Goal: Information Seeking & Learning: Find specific fact

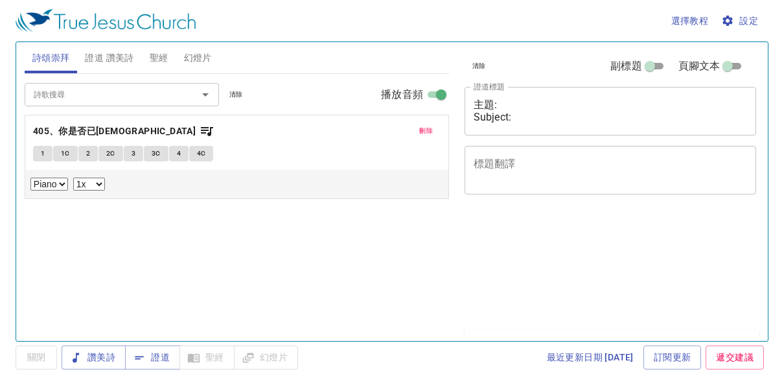
select select "1"
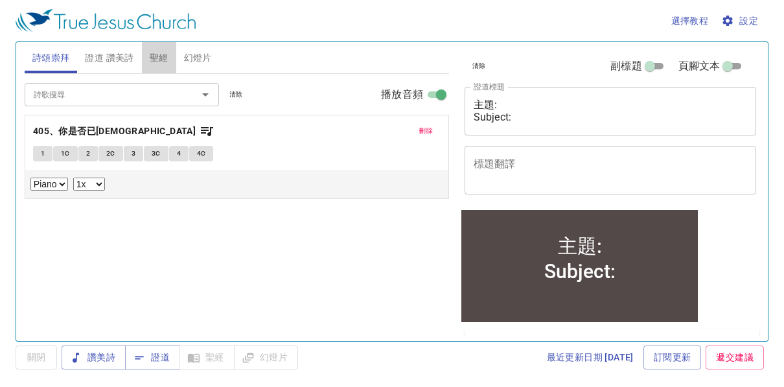
click at [164, 59] on span "聖經" at bounding box center [159, 58] width 19 height 16
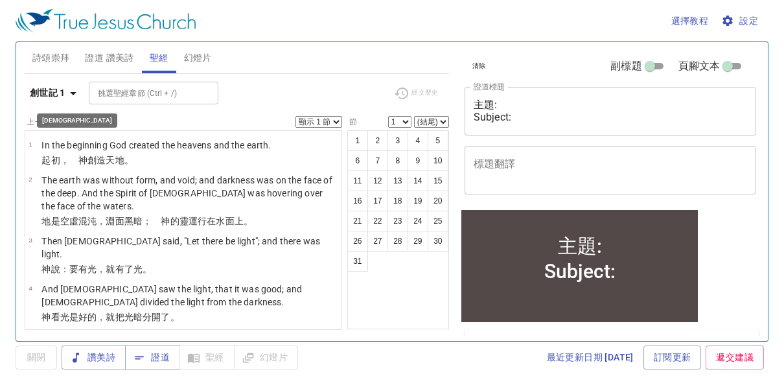
click at [74, 93] on icon "button" at bounding box center [73, 93] width 6 height 3
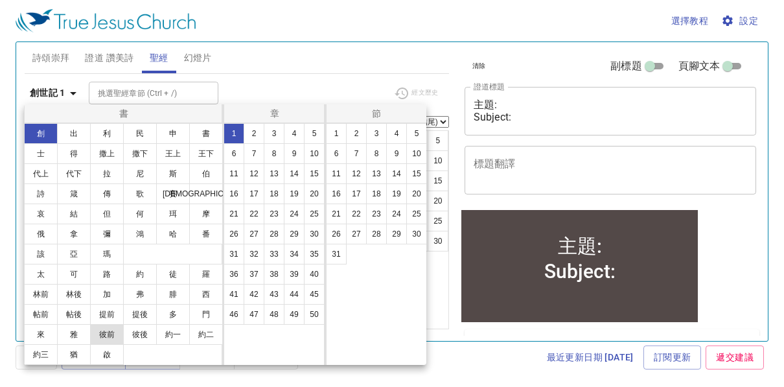
click at [113, 334] on button "彼前" at bounding box center [107, 334] width 34 height 21
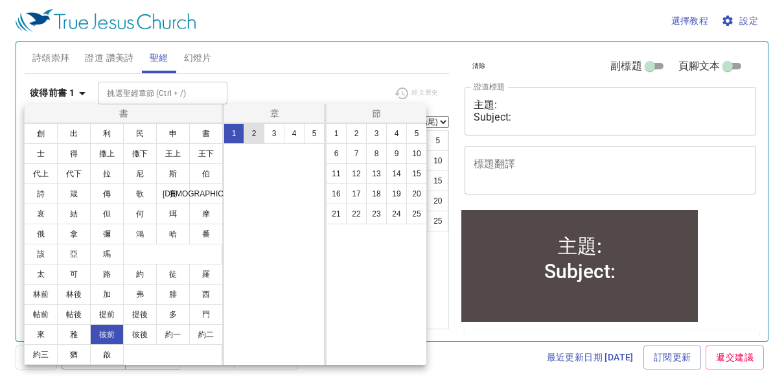
click at [254, 135] on button "2" at bounding box center [254, 133] width 21 height 21
click at [394, 152] on button "9" at bounding box center [396, 153] width 21 height 21
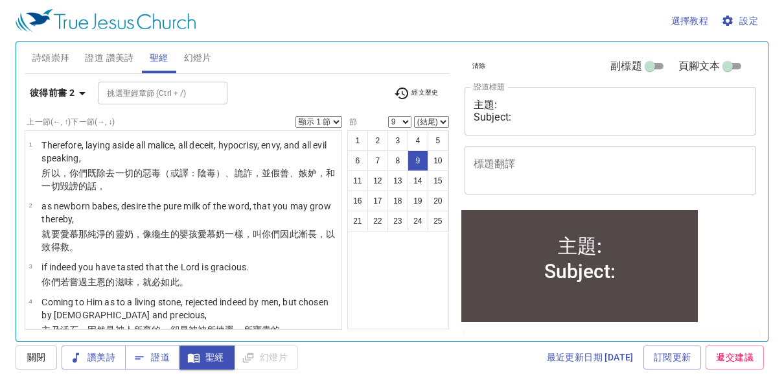
scroll to position [443, 0]
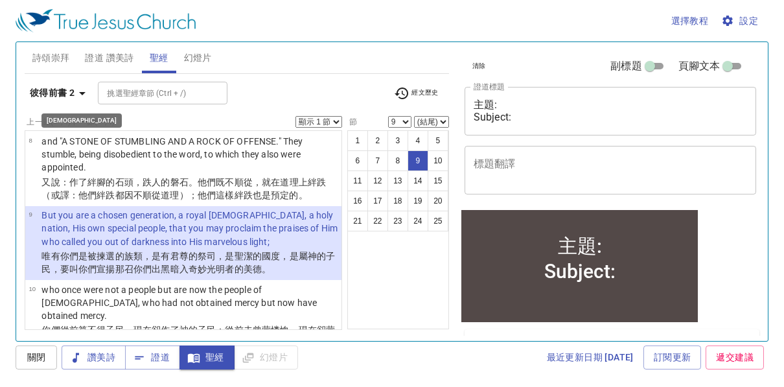
click at [82, 96] on icon "button" at bounding box center [82, 93] width 16 height 16
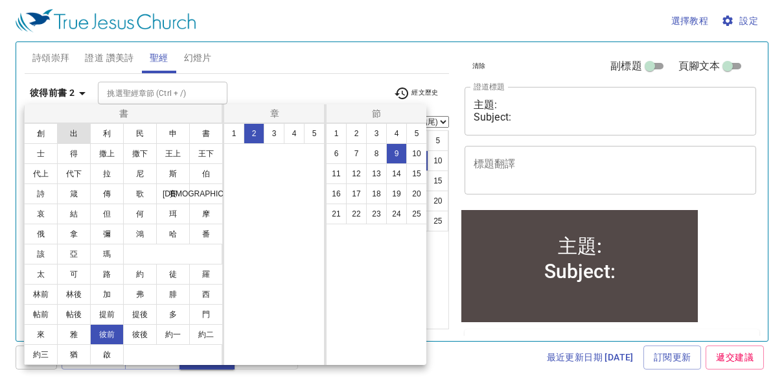
click at [78, 131] on button "出" at bounding box center [74, 133] width 34 height 21
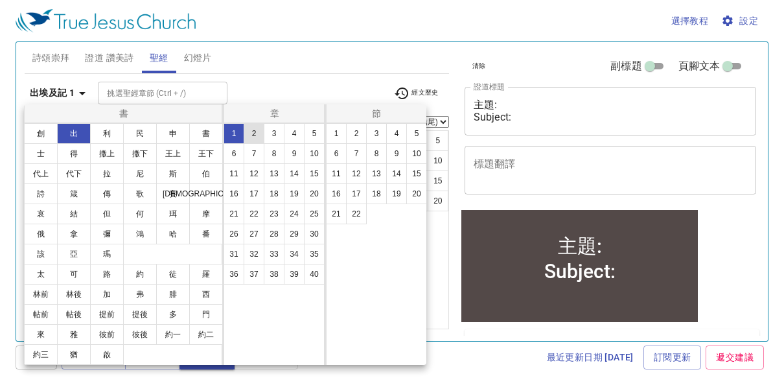
scroll to position [0, 0]
click at [295, 196] on button "19" at bounding box center [294, 193] width 21 height 21
click at [411, 136] on button "5" at bounding box center [416, 133] width 21 height 21
select select "5"
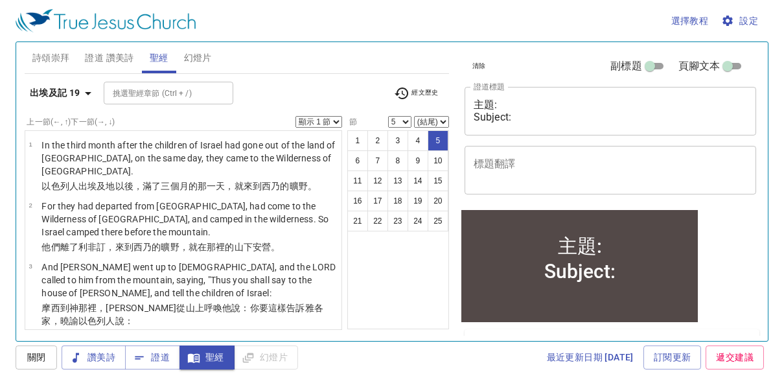
scroll to position [186, 0]
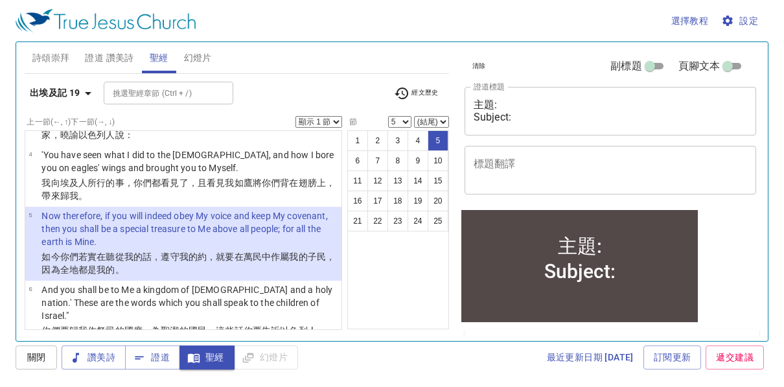
click at [335, 120] on select "顯示 1 節 顯示 2 節 顯示 3 節 顯示 4 節 顯示 5 節" at bounding box center [318, 122] width 47 height 12
click at [295, 116] on select "顯示 1 節 顯示 2 節 顯示 3 節 顯示 4 節 顯示 5 節" at bounding box center [318, 122] width 47 height 12
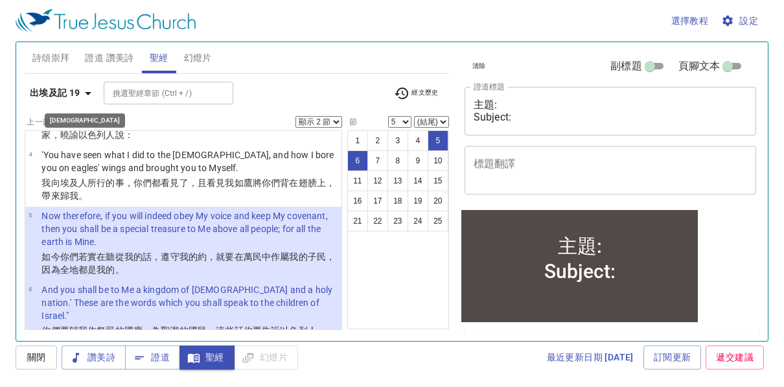
click at [90, 91] on icon "button" at bounding box center [88, 93] width 16 height 16
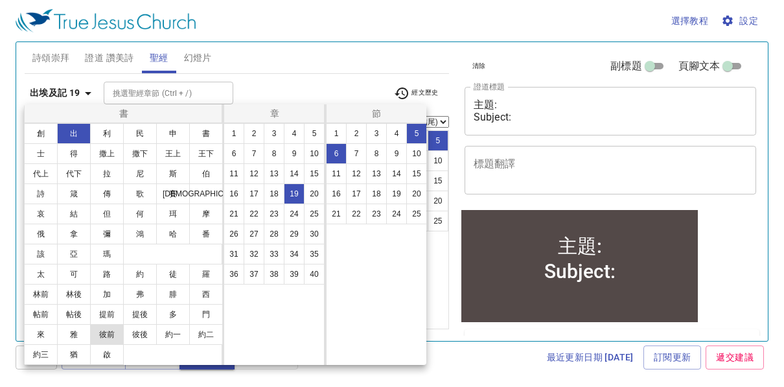
click at [117, 332] on button "彼前" at bounding box center [107, 334] width 34 height 21
select select "1"
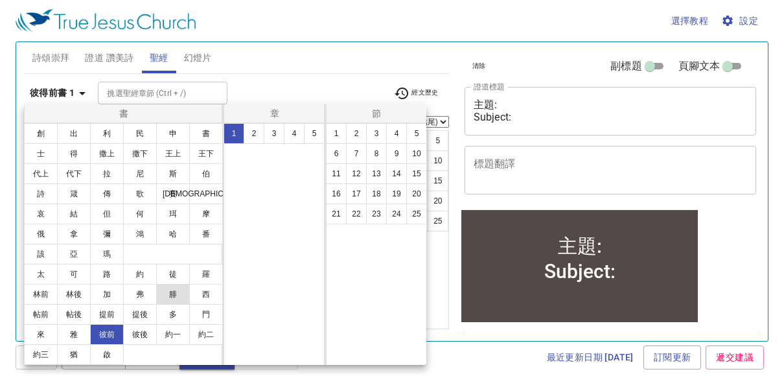
scroll to position [0, 0]
click at [255, 136] on button "2" at bounding box center [254, 133] width 21 height 21
click at [397, 154] on button "9" at bounding box center [396, 153] width 21 height 21
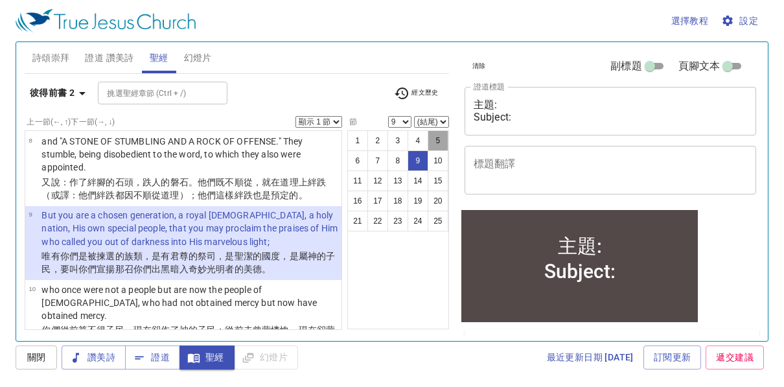
click at [435, 137] on button "5" at bounding box center [437, 140] width 21 height 21
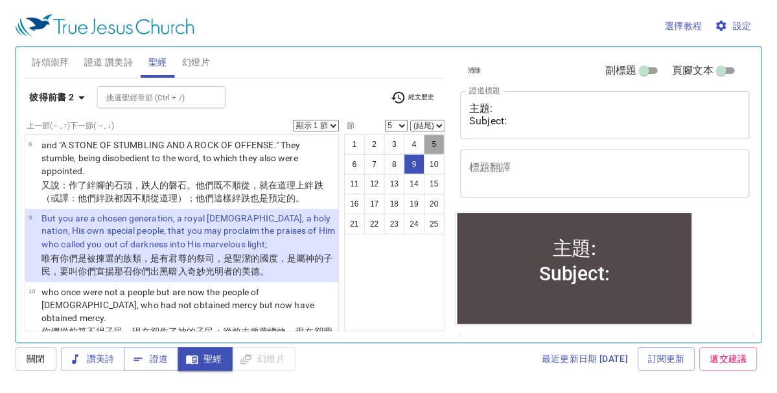
scroll to position [147, 0]
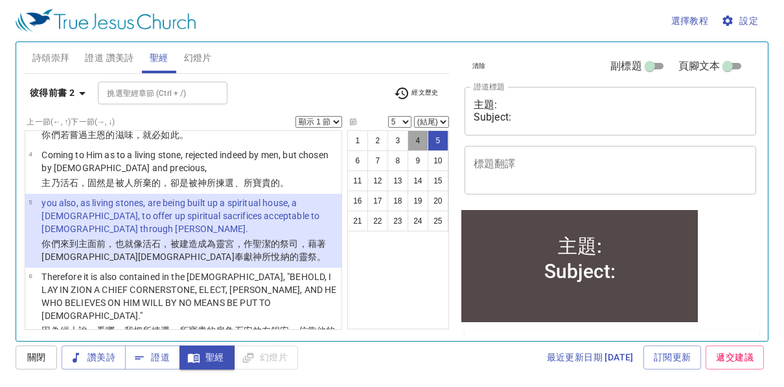
click at [422, 141] on button "4" at bounding box center [417, 140] width 21 height 21
select select "4"
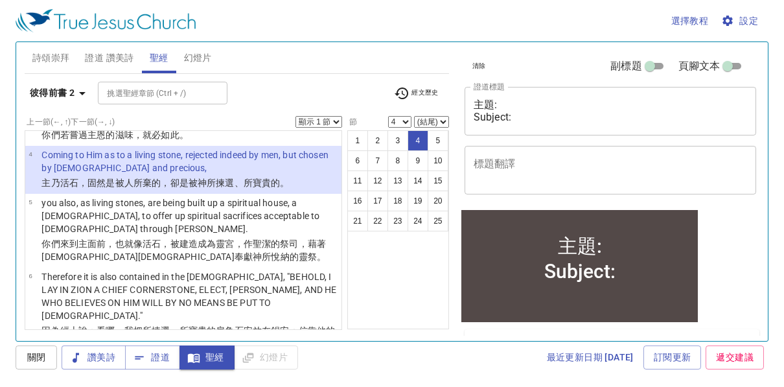
click at [339, 119] on select "顯示 1 節 顯示 2 節 顯示 3 節 顯示 4 節 顯示 5 節" at bounding box center [318, 122] width 47 height 12
click at [295, 116] on select "顯示 1 節 顯示 2 節 顯示 3 節 顯示 4 節 顯示 5 節" at bounding box center [318, 122] width 47 height 12
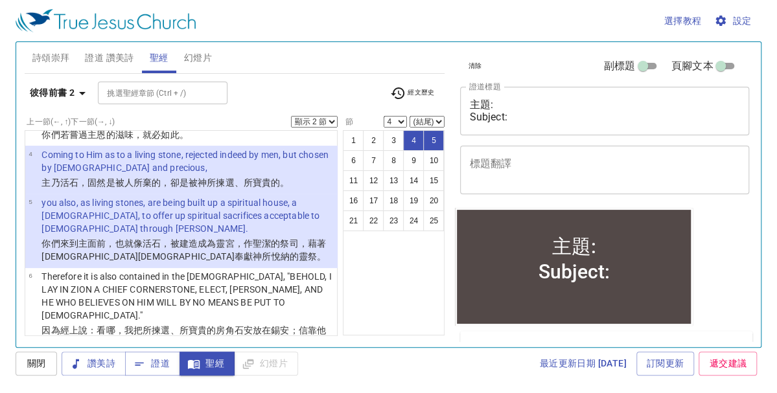
click at [285, 20] on div "選擇教程 設定" at bounding box center [386, 20] width 740 height 41
click at [84, 92] on icon "button" at bounding box center [82, 93] width 6 height 3
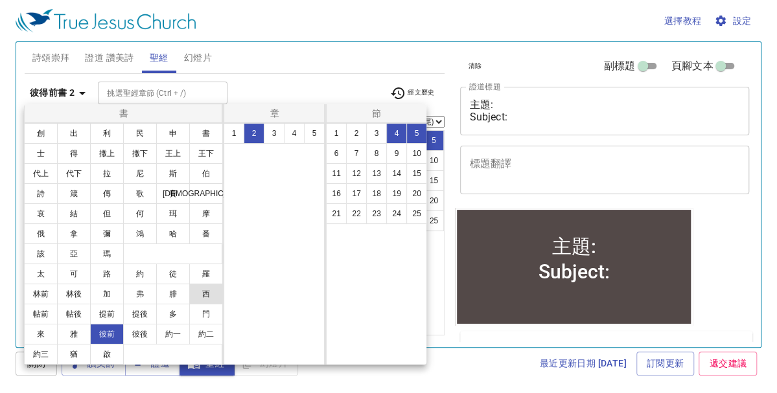
click at [207, 298] on button "西" at bounding box center [206, 294] width 34 height 21
select select "1"
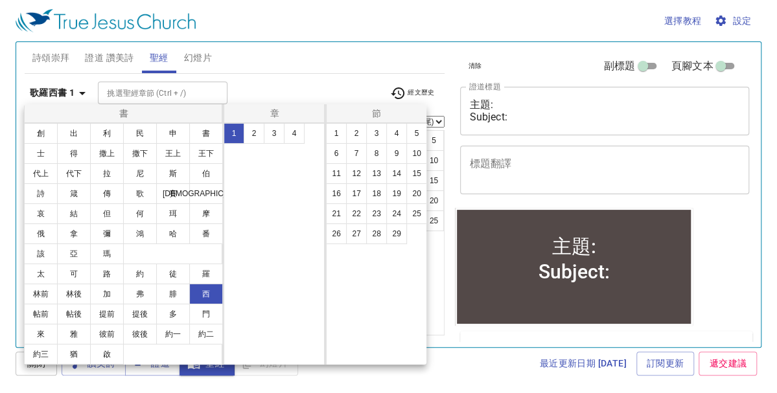
scroll to position [0, 0]
click at [399, 155] on button "9" at bounding box center [396, 153] width 21 height 21
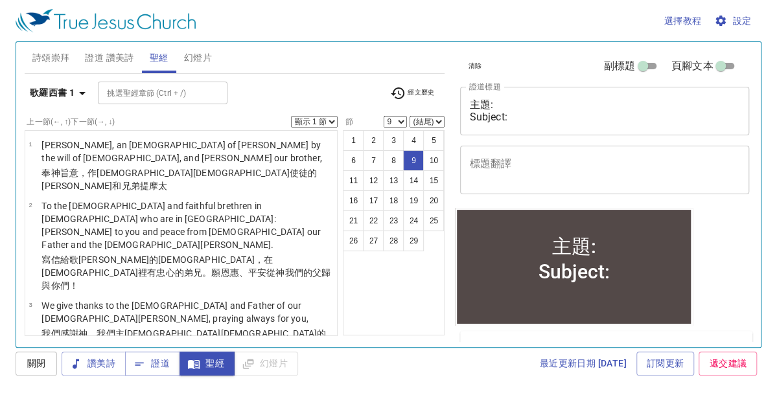
scroll to position [374, 0]
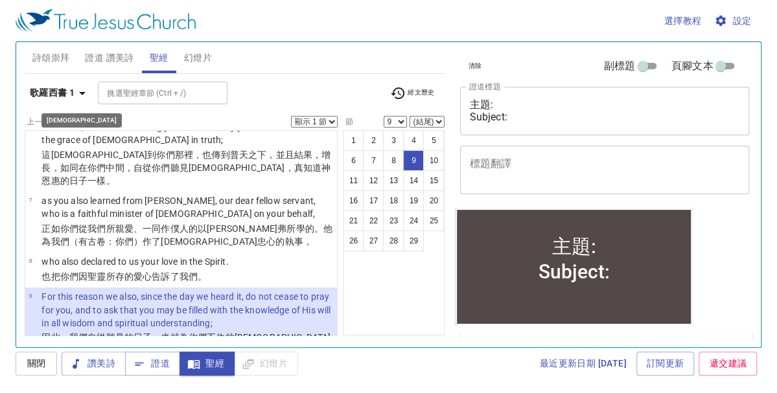
click at [83, 96] on icon "button" at bounding box center [82, 93] width 16 height 16
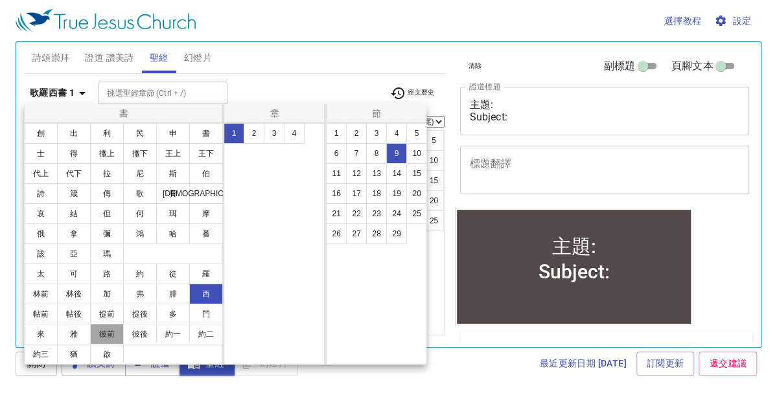
click at [111, 332] on button "彼前" at bounding box center [107, 334] width 34 height 21
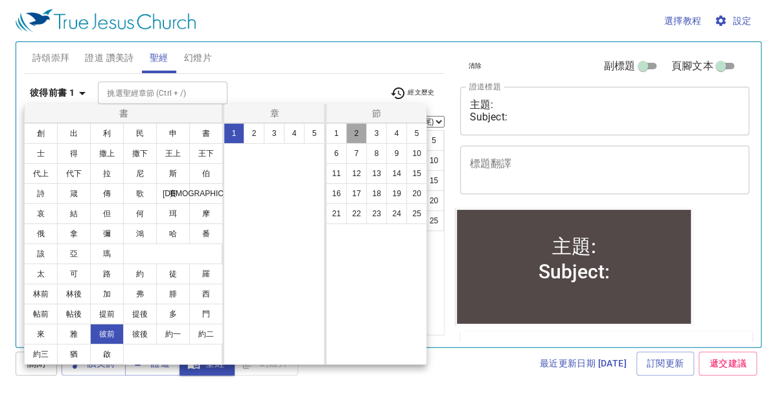
click at [354, 136] on button "2" at bounding box center [356, 133] width 21 height 21
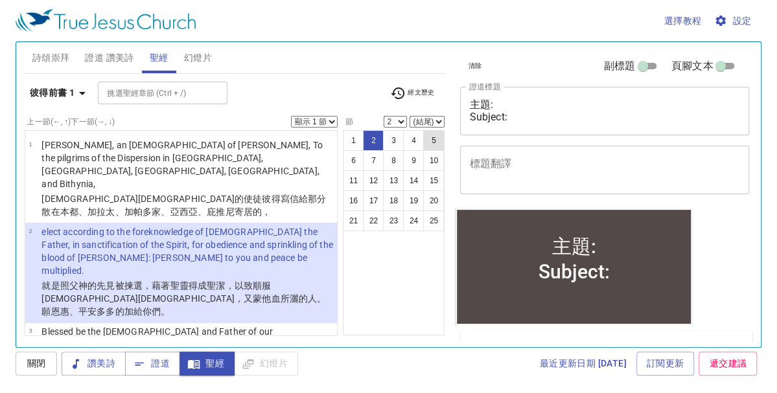
click at [429, 138] on button "5" at bounding box center [433, 140] width 21 height 21
select select "5"
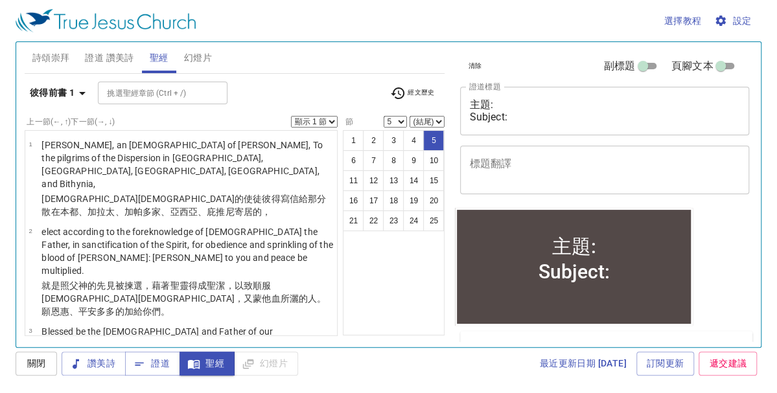
scroll to position [189, 0]
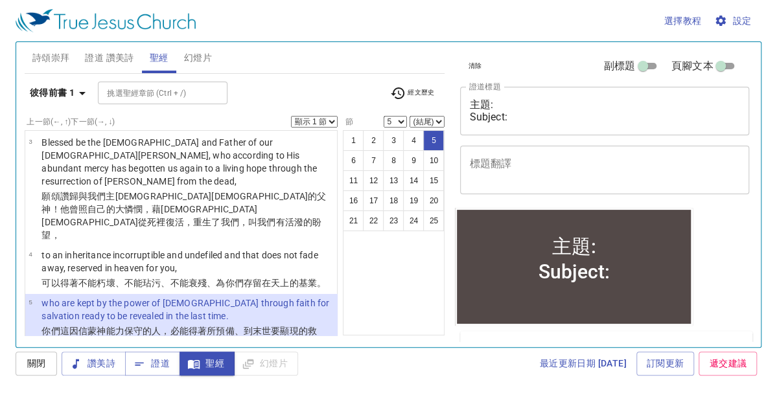
click at [330, 119] on select "顯示 1 節 顯示 2 節 顯示 3 節 顯示 4 節 顯示 5 節" at bounding box center [314, 122] width 47 height 12
click at [291, 116] on select "顯示 1 節 顯示 2 節 顯示 3 節 顯示 4 節 顯示 5 節" at bounding box center [314, 122] width 47 height 12
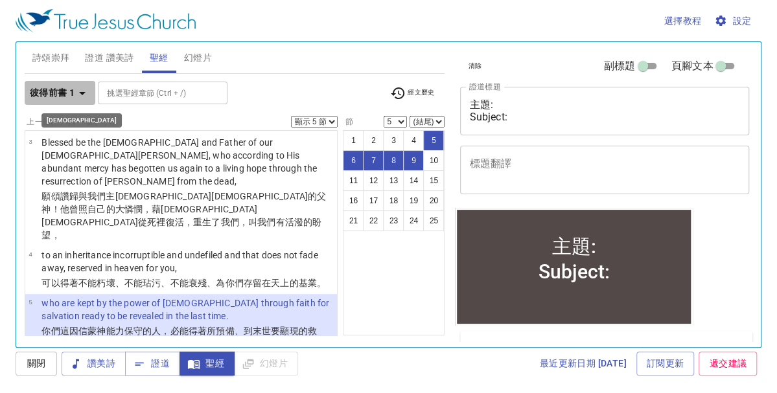
click at [84, 92] on icon "button" at bounding box center [82, 93] width 6 height 3
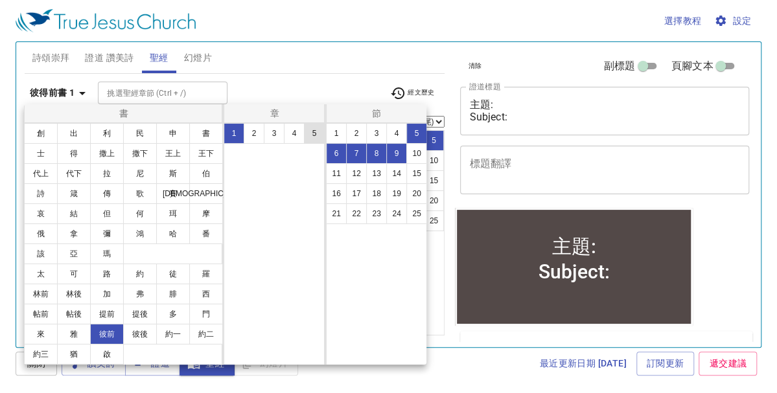
click at [311, 137] on button "5" at bounding box center [314, 133] width 21 height 21
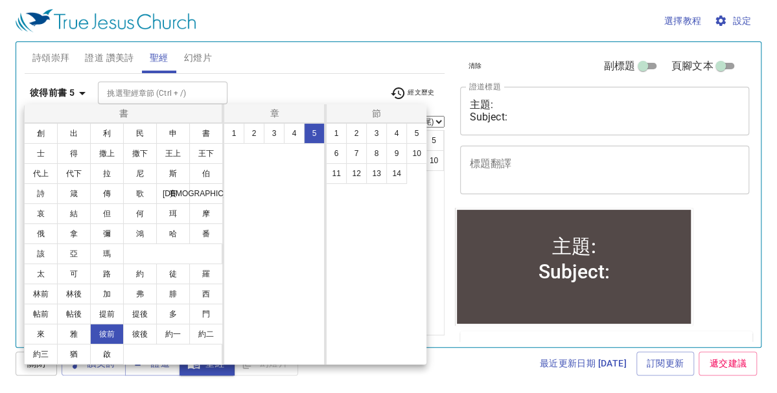
scroll to position [0, 0]
click at [413, 135] on button "5" at bounding box center [416, 133] width 21 height 21
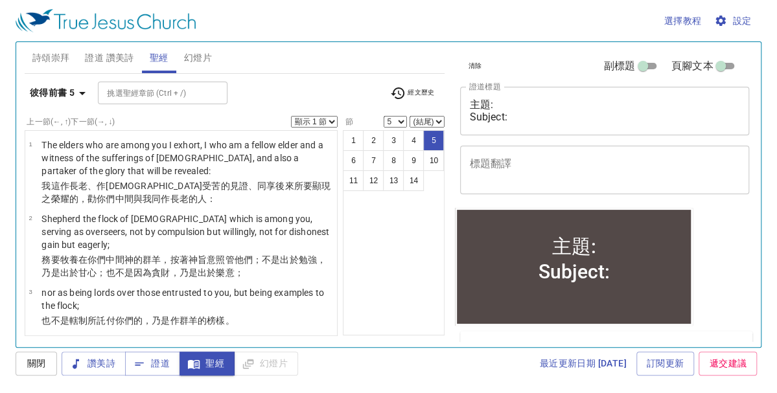
scroll to position [170, 0]
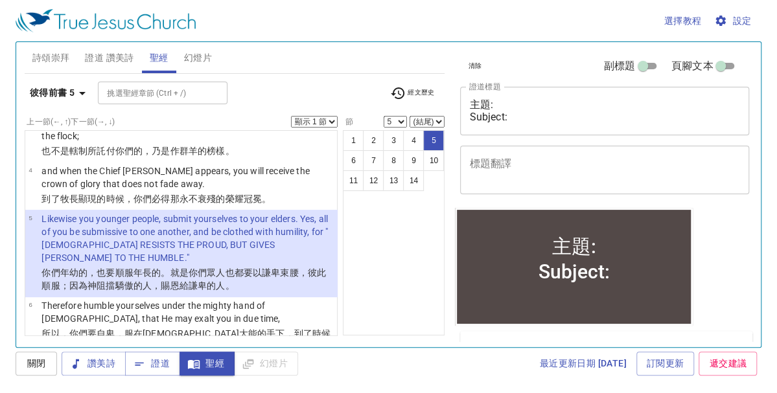
click at [331, 121] on select "顯示 1 節 顯示 2 節 顯示 3 節 顯示 4 節 顯示 5 節" at bounding box center [314, 122] width 47 height 12
click at [291, 116] on select "顯示 1 節 顯示 2 節 顯示 3 節 顯示 4 節 顯示 5 節" at bounding box center [314, 122] width 47 height 12
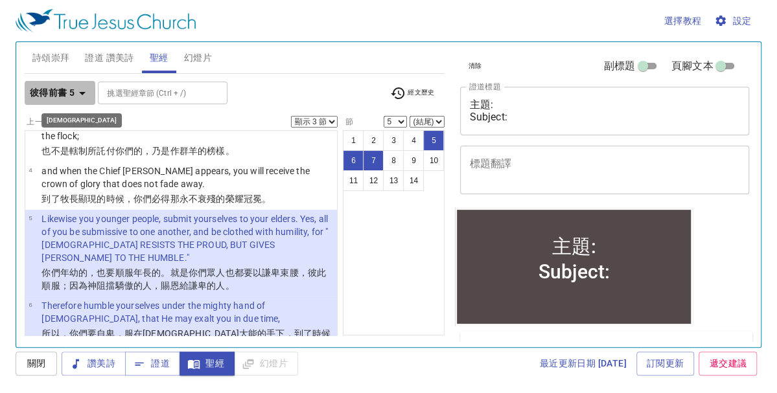
click at [83, 95] on icon "button" at bounding box center [82, 93] width 16 height 16
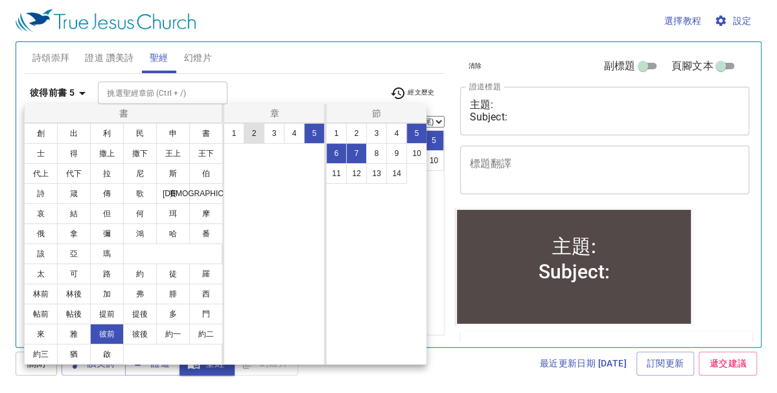
click at [255, 133] on button "2" at bounding box center [254, 133] width 21 height 21
select select "1"
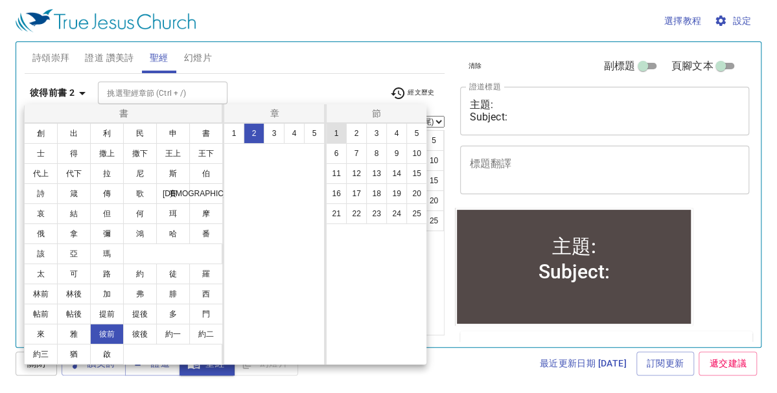
scroll to position [0, 0]
click at [410, 135] on button "5" at bounding box center [416, 133] width 21 height 21
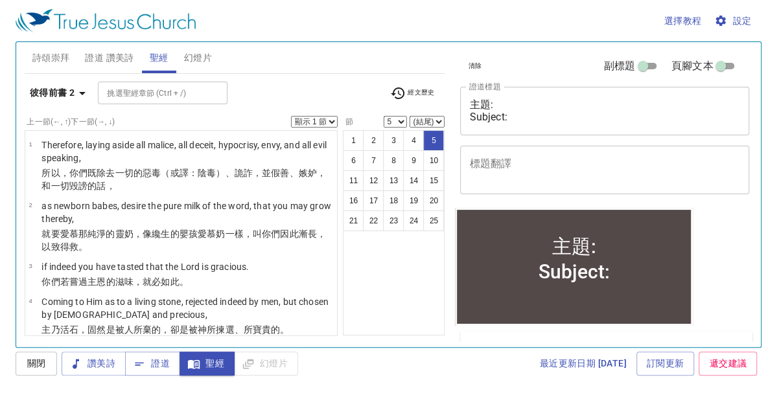
scroll to position [144, 0]
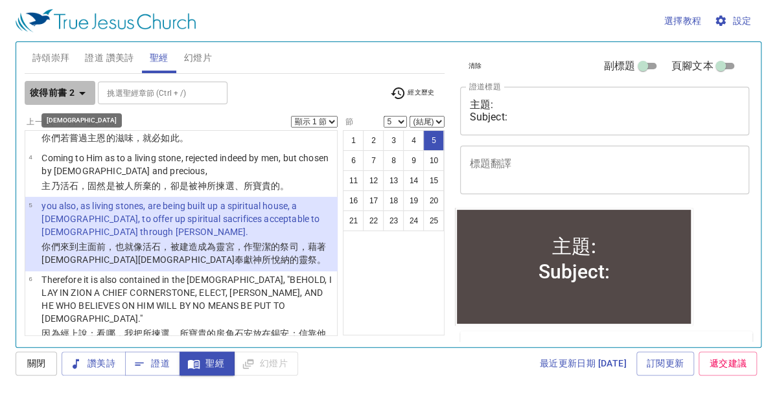
click at [84, 98] on icon "button" at bounding box center [82, 93] width 16 height 16
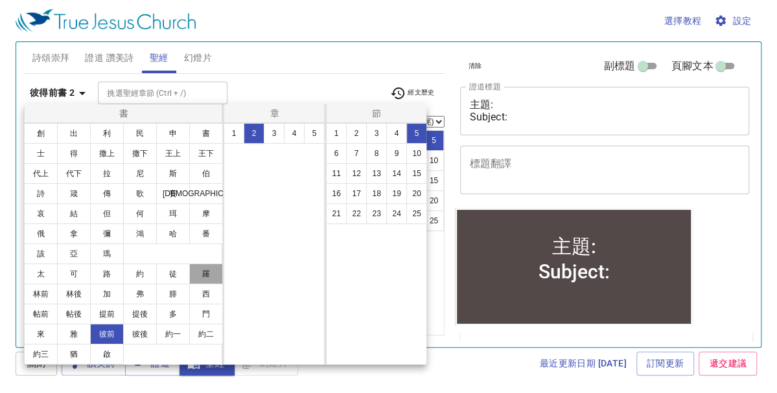
click at [200, 269] on button "羅" at bounding box center [206, 274] width 34 height 21
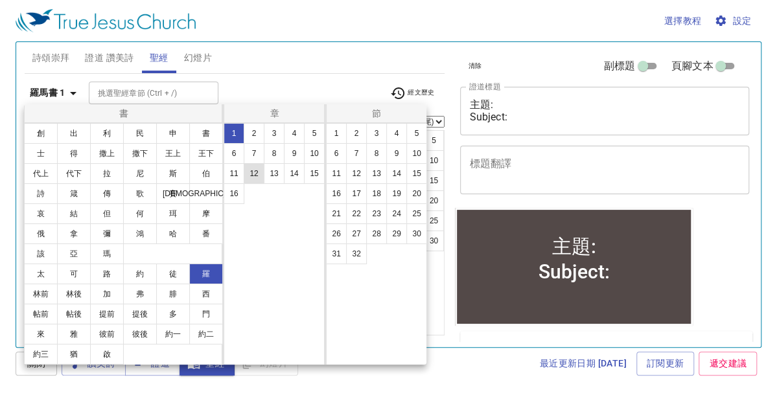
click at [257, 172] on button "12" at bounding box center [254, 173] width 21 height 21
click at [335, 134] on button "1" at bounding box center [336, 133] width 21 height 21
select select "1"
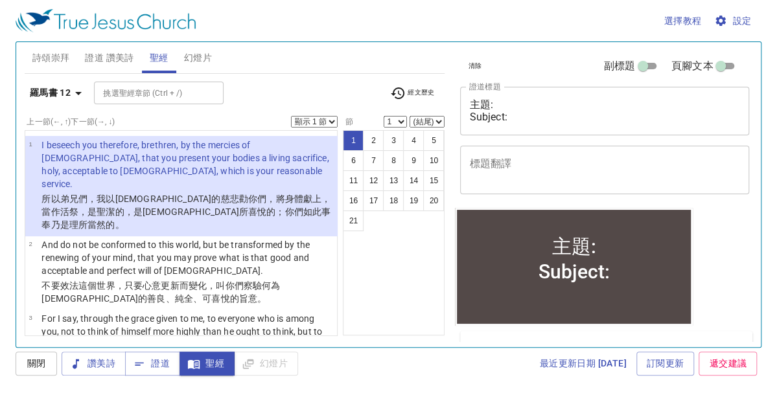
click at [329, 121] on select "顯示 1 節 顯示 2 節 顯示 3 節 顯示 4 節 顯示 5 節" at bounding box center [314, 122] width 47 height 12
click at [291, 116] on select "顯示 1 節 顯示 2 節 顯示 3 節 顯示 4 節 顯示 5 節" at bounding box center [314, 122] width 47 height 12
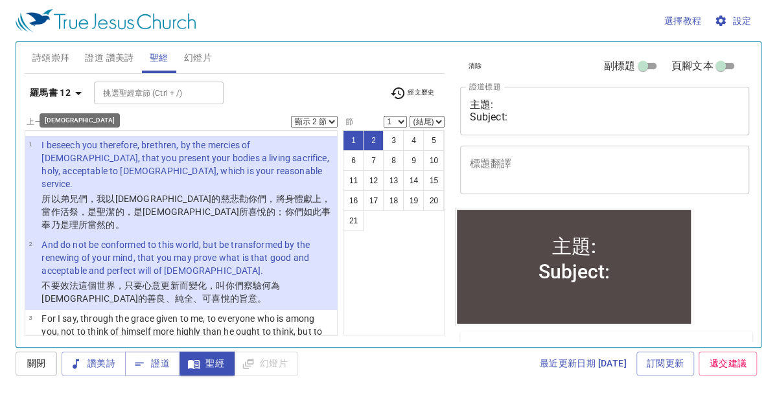
click at [79, 93] on icon "button" at bounding box center [78, 93] width 6 height 3
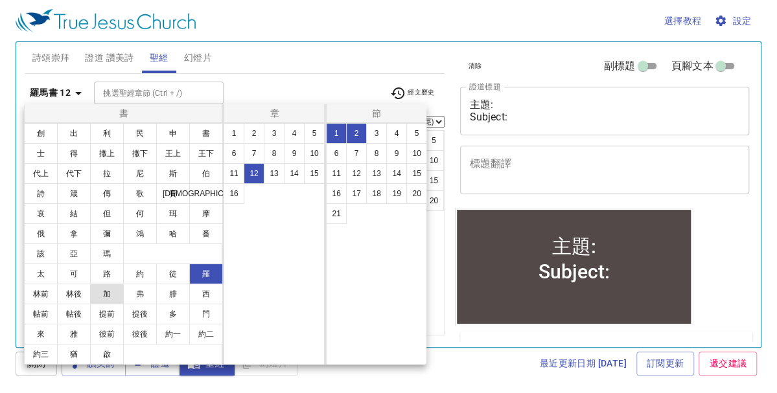
click at [109, 295] on button "加" at bounding box center [107, 294] width 34 height 21
select select "1"
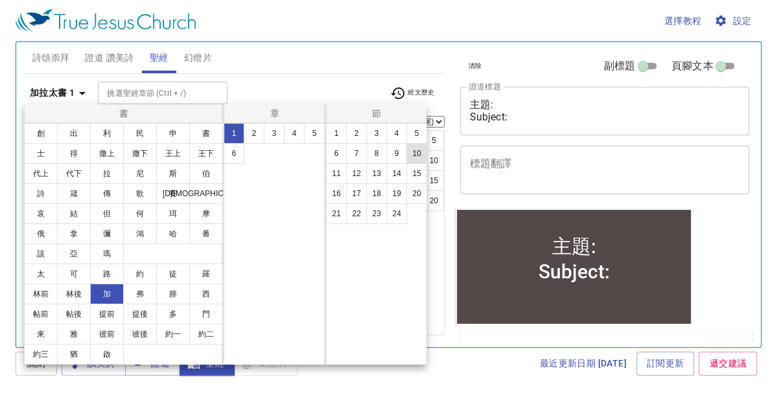
click at [411, 157] on button "10" at bounding box center [416, 153] width 21 height 21
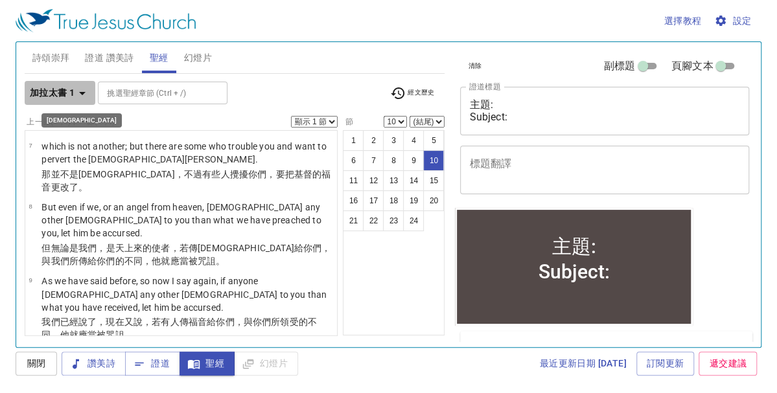
click at [85, 95] on icon "button" at bounding box center [82, 93] width 16 height 16
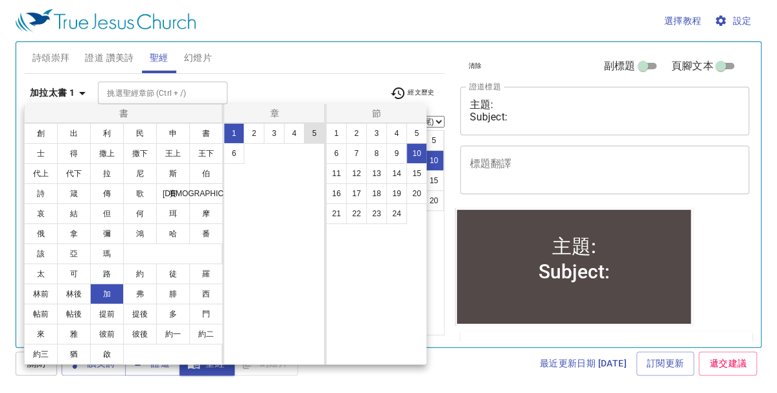
click at [308, 132] on button "5" at bounding box center [314, 133] width 21 height 21
click at [335, 197] on button "16" at bounding box center [336, 193] width 21 height 21
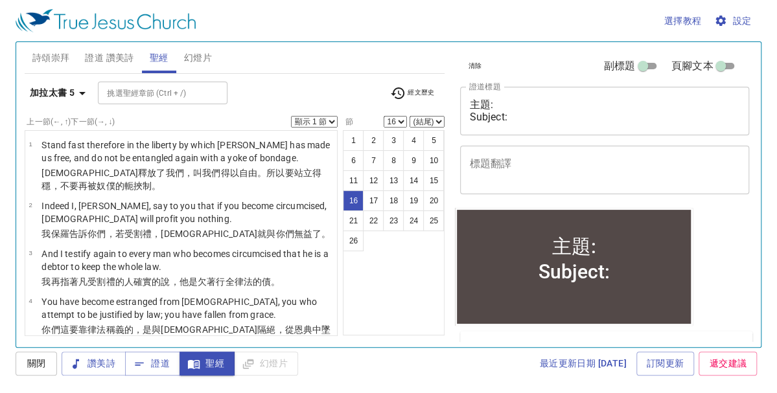
scroll to position [671, 0]
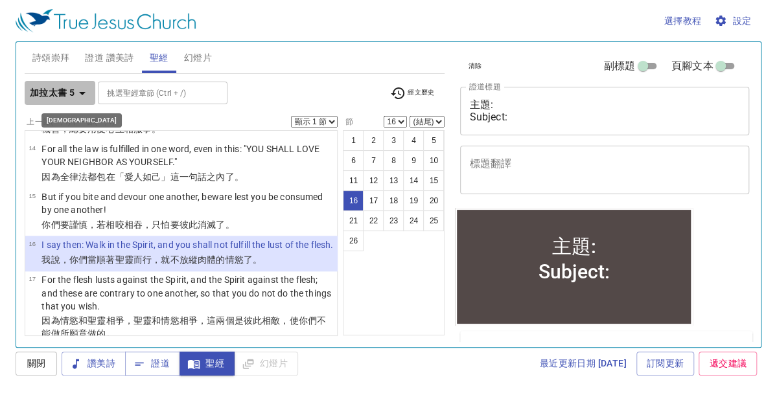
click at [85, 95] on icon "button" at bounding box center [82, 93] width 16 height 16
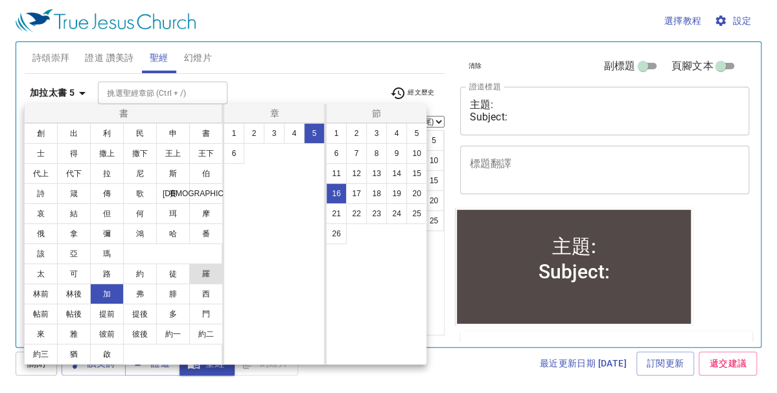
click at [205, 273] on button "羅" at bounding box center [206, 274] width 34 height 21
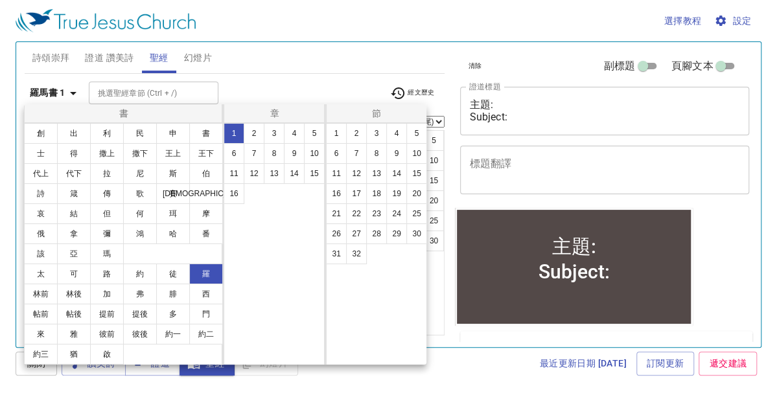
scroll to position [0, 0]
click at [251, 155] on button "7" at bounding box center [254, 153] width 21 height 21
click at [399, 153] on button "9" at bounding box center [396, 153] width 21 height 21
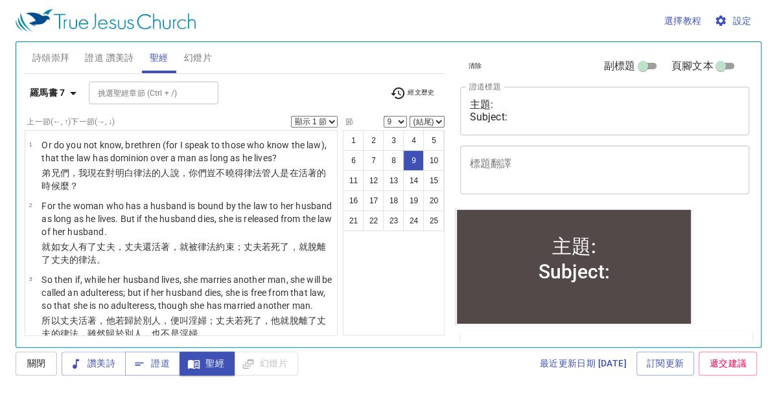
scroll to position [517, 0]
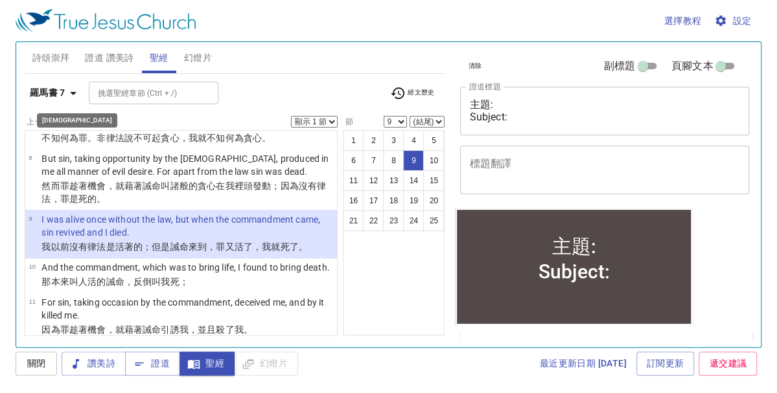
click at [74, 95] on icon "button" at bounding box center [73, 93] width 16 height 16
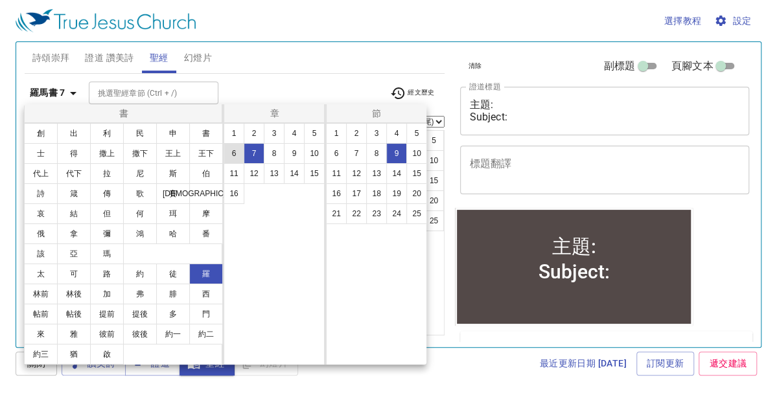
click at [234, 152] on button "6" at bounding box center [233, 153] width 21 height 21
click at [398, 172] on button "14" at bounding box center [396, 173] width 21 height 21
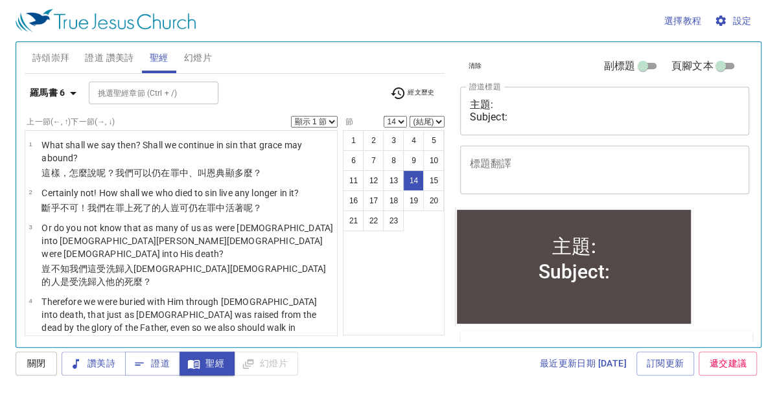
scroll to position [614, 0]
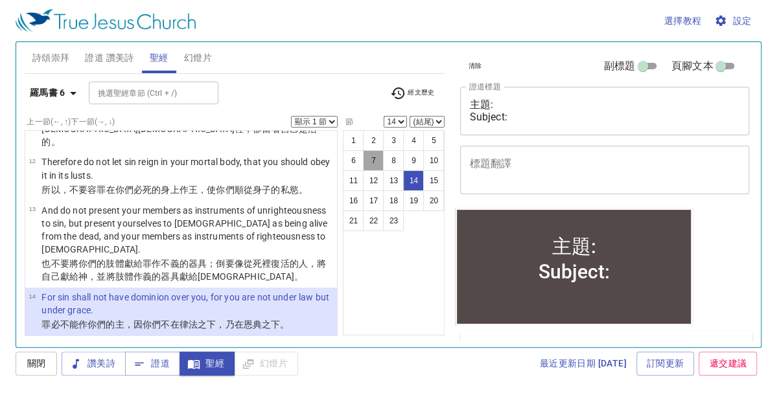
click at [374, 162] on button "7" at bounding box center [373, 160] width 21 height 21
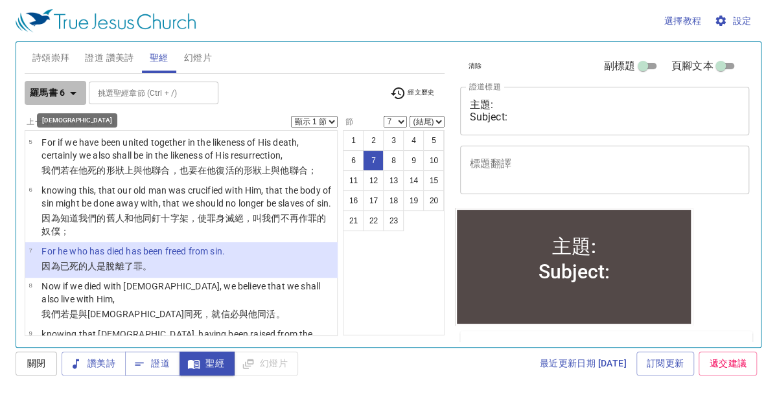
click at [73, 93] on icon "button" at bounding box center [73, 93] width 6 height 3
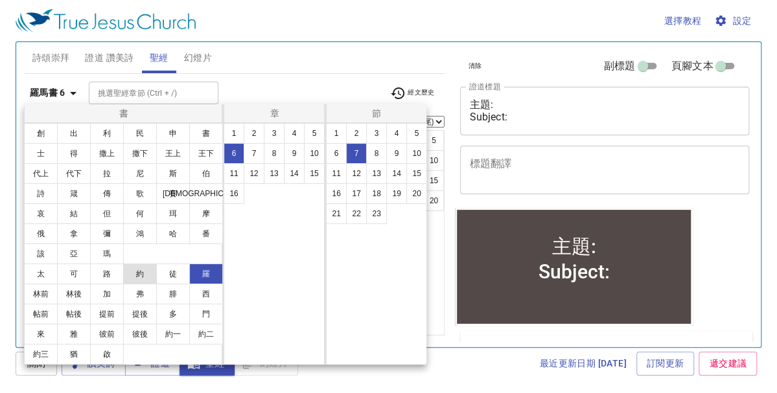
click at [133, 270] on button "約" at bounding box center [140, 274] width 34 height 21
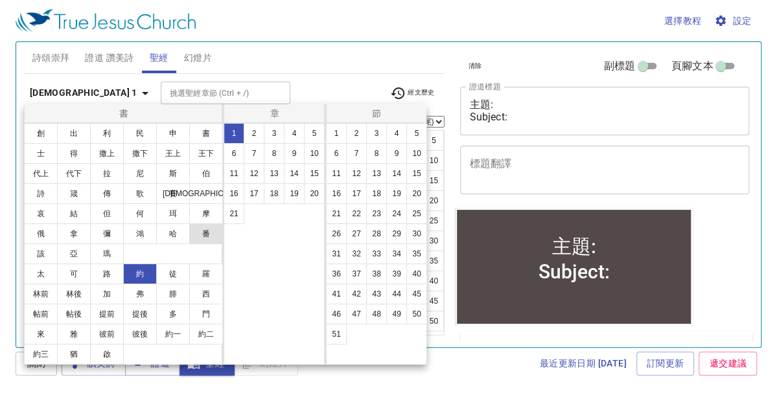
scroll to position [0, 0]
click at [291, 171] on button "14" at bounding box center [294, 173] width 21 height 21
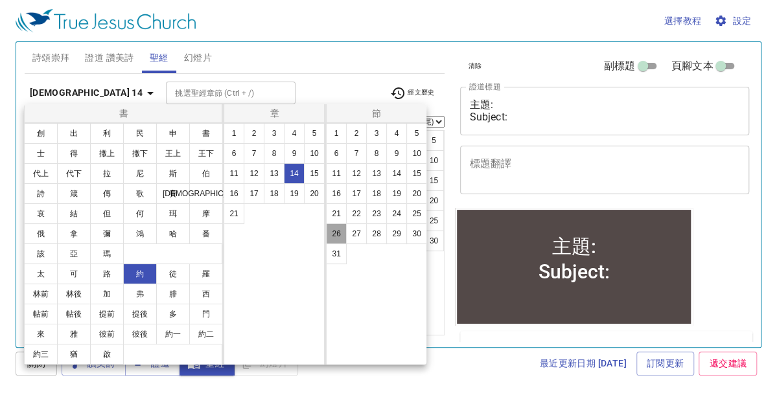
click at [337, 234] on button "26" at bounding box center [336, 233] width 21 height 21
select select "26"
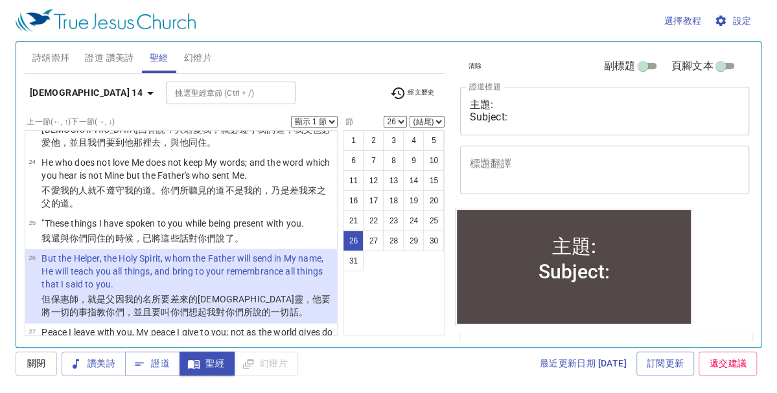
click at [334, 122] on select "顯示 1 節 顯示 2 節 顯示 3 節 顯示 4 節 顯示 5 節" at bounding box center [314, 122] width 47 height 12
select select "2"
click at [291, 116] on select "顯示 1 節 顯示 2 節 顯示 3 節 顯示 4 節 顯示 5 節" at bounding box center [314, 122] width 47 height 12
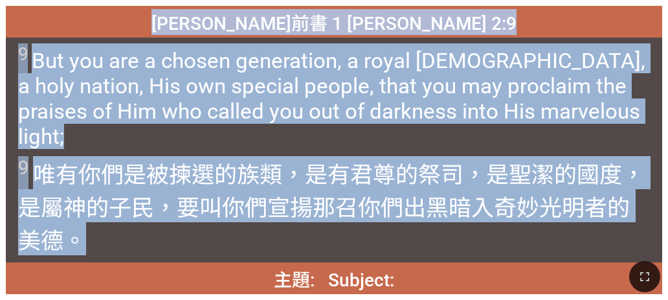
drag, startPoint x: 253, startPoint y: 24, endPoint x: 264, endPoint y: 232, distance: 208.2
click at [264, 232] on div "彼得前書 1 Peter 2:9 彼得前書 1 Peter 2:9 9 But you are a chosen generation, a royal pr…" at bounding box center [334, 150] width 657 height 288
copy div "彼得前書 1 Peter 2:9 彼得前書 1 Peter 2:9 9 But you are a chosen generation, a royal pr…"
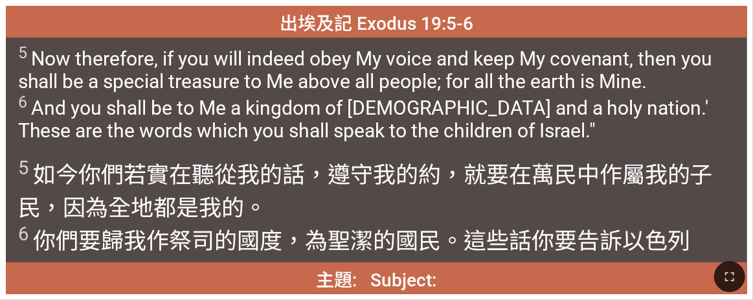
click at [236, 25] on div "出埃及記 Exodus 19:5-6" at bounding box center [377, 22] width 742 height 32
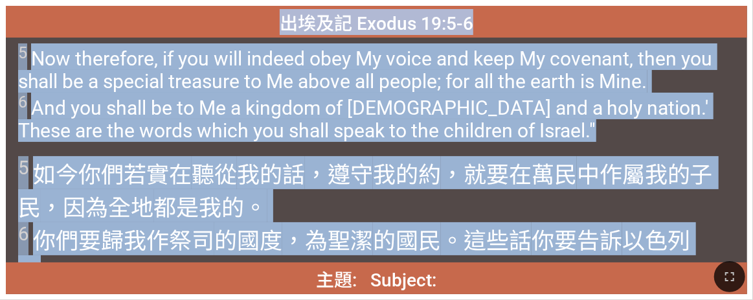
drag, startPoint x: 284, startPoint y: 23, endPoint x: 721, endPoint y: 244, distance: 489.8
click at [345, 244] on div "出埃及記 Exodus 19:5-6 出埃及記 Exodus 19:5-6 5 Now therefore, if you will indeed obey …" at bounding box center [377, 150] width 742 height 288
copy div "出埃及記 Exodus 19:5-6 出埃及記 Exodus 19:5-6 5 Now therefore, if you will indeed obey …"
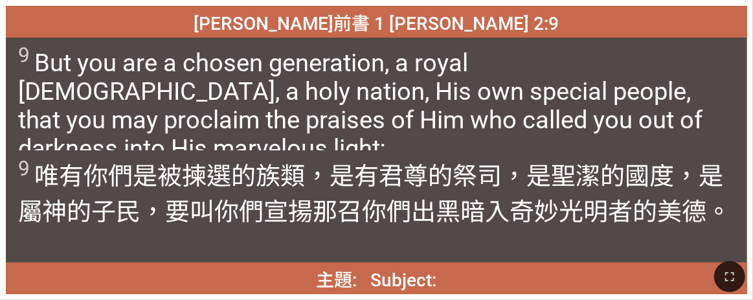
click at [221, 27] on div "彼得前書 1 Peter 2:9" at bounding box center [377, 22] width 742 height 32
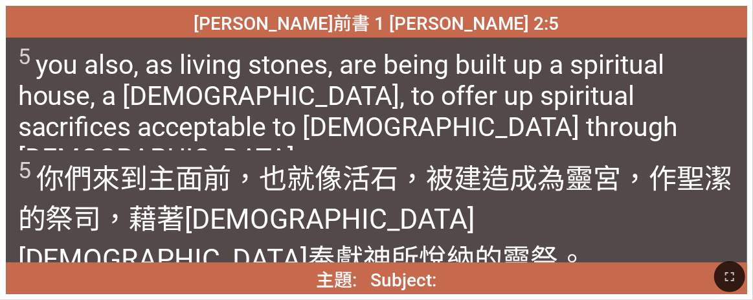
click at [169, 190] on span "5 你們來到主面前，也 就像 活 石 ，被建造 成為靈 宮 ，作聖潔的 祭司 ，藉著 耶穌 基督 奉獻 神 所悅納的 靈 祭 。" at bounding box center [377, 216] width 718 height 120
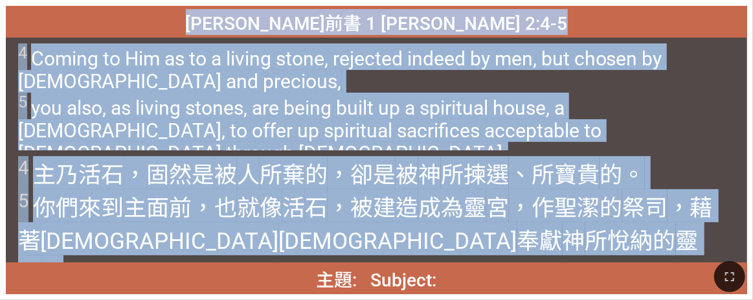
drag, startPoint x: 288, startPoint y: 20, endPoint x: 326, endPoint y: 237, distance: 220.3
click at [326, 237] on div "彼得前書 1 Peter 2:4-5 彼得前書 1 Peter 2:4-5 4 Coming to Him as to a living stone, rej…" at bounding box center [377, 150] width 742 height 288
copy div "彼得前書 1 Peter 2:4-5 彼得前書 1 Peter 2:4-5 4 Coming to Him as to a living stone, rej…"
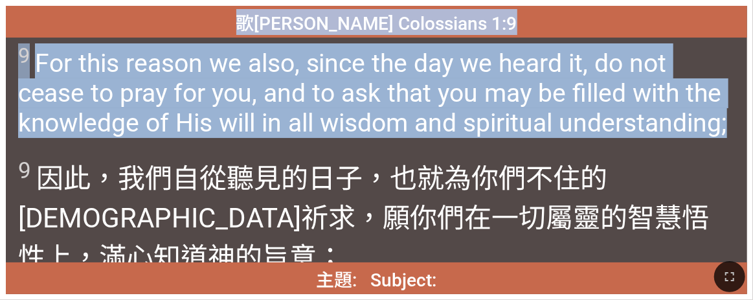
click at [345, 23] on div "歌羅西書 Colossians 1:9" at bounding box center [377, 22] width 742 height 32
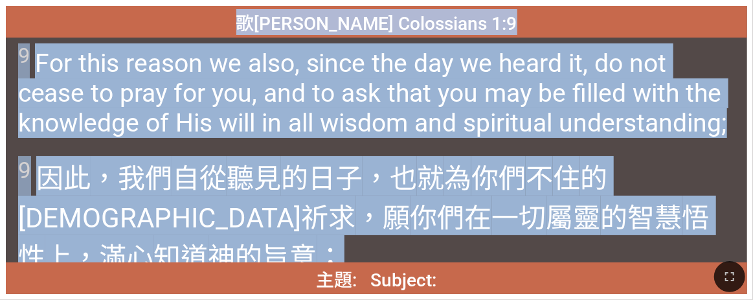
drag, startPoint x: 278, startPoint y: 22, endPoint x: 718, endPoint y: 231, distance: 486.1
click at [345, 231] on div "歌羅西書 Colossians 1:9 歌羅西書 Colossians 1:9 9 For this reason we also, since the da…" at bounding box center [377, 150] width 742 height 288
copy div "歌羅西書 Colossians 1:9 歌羅西書 Colossians 1:9 9 For this reason we also, since the da…"
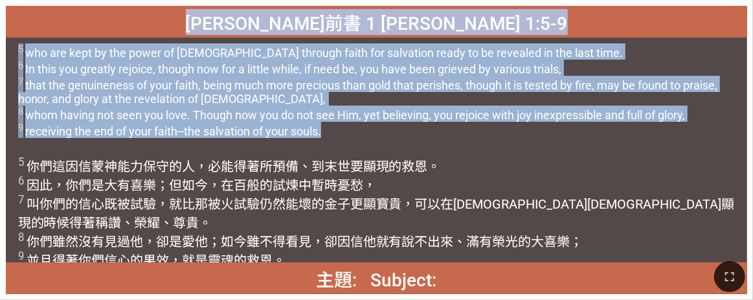
click at [345, 101] on span "5 who are kept by the power of God through faith for salvation ready to be reve…" at bounding box center [377, 90] width 718 height 95
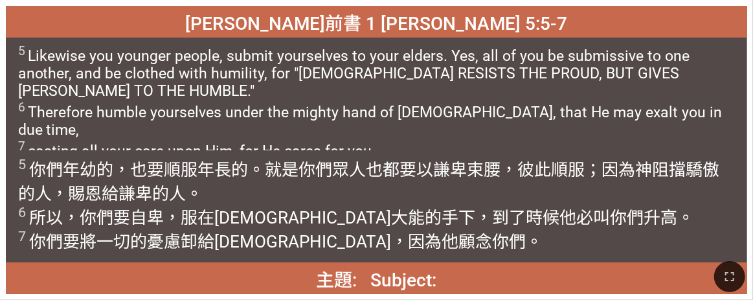
click at [225, 110] on span "5 Likewise you younger people, submit yourselves to your elders. Yes, all of yo…" at bounding box center [377, 101] width 718 height 116
click at [295, 16] on span "彼得前書 1 Peter 5:5-7" at bounding box center [377, 22] width 382 height 26
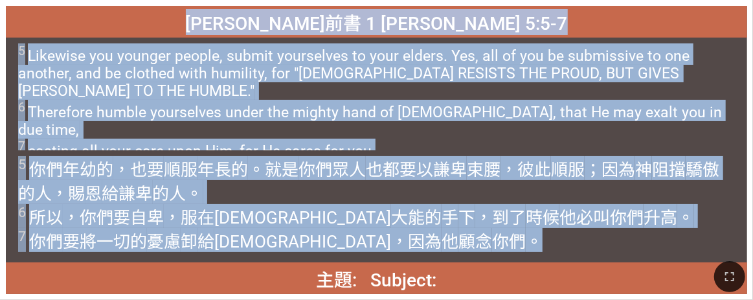
drag, startPoint x: 286, startPoint y: 18, endPoint x: 377, endPoint y: 239, distance: 238.7
click at [345, 239] on div "彼得前書 1 Peter 5:5-7 彼得前書 1 Peter 5:5-7 5 Likewise you younger people, submit you…" at bounding box center [377, 150] width 742 height 288
copy div "彼得前書 1 Peter 5:5-7 彼得前書 1 Peter 5:5-7 5 Likewise you younger people, submit you…"
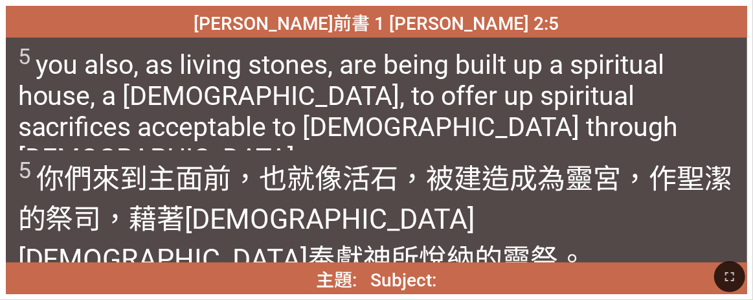
click at [210, 21] on div "彼得前書 1 Peter 2:5" at bounding box center [377, 22] width 742 height 32
click at [296, 23] on span "彼得前書 1 Peter 2:5" at bounding box center [376, 22] width 365 height 26
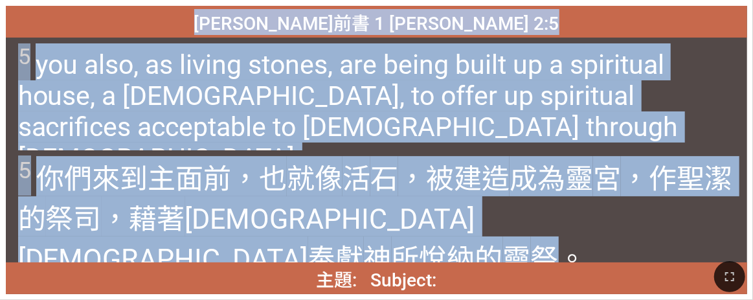
drag, startPoint x: 294, startPoint y: 21, endPoint x: 560, endPoint y: 220, distance: 332.2
click at [345, 220] on div "彼得前書 1 Peter 2:5 彼得前書 1 Peter 2:5 5 you also, as living stones, are being built…" at bounding box center [377, 150] width 742 height 288
copy div "彼得前書 1 Peter 2:5 彼得前書 1 Peter 2:5 5 you also, as living stones, are being built…"
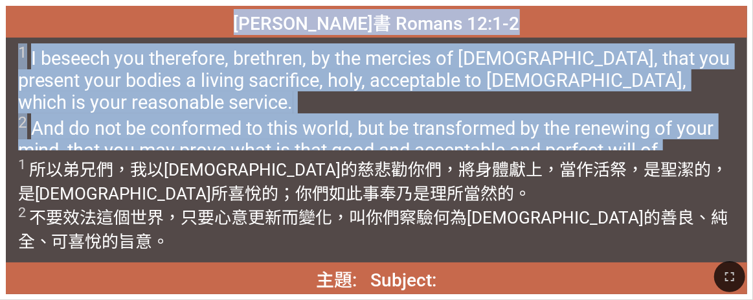
click at [298, 17] on span "羅馬書 Romans 12:1-2" at bounding box center [377, 22] width 286 height 26
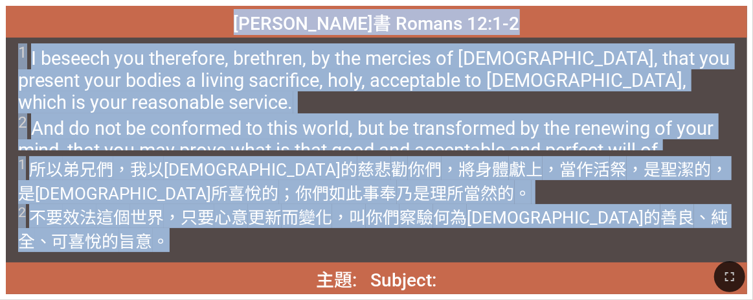
drag, startPoint x: 298, startPoint y: 16, endPoint x: 681, endPoint y: 229, distance: 438.9
click at [345, 229] on div "羅馬書 Romans 12:1-2 羅馬書 Romans 12:1-2 1 I beseech you therefore, brethren, by the…" at bounding box center [377, 150] width 742 height 288
copy div "羅馬書 Romans 12:1-2 羅馬書 Romans 12:1-2 1 I beseech you therefore, brethren, by the…"
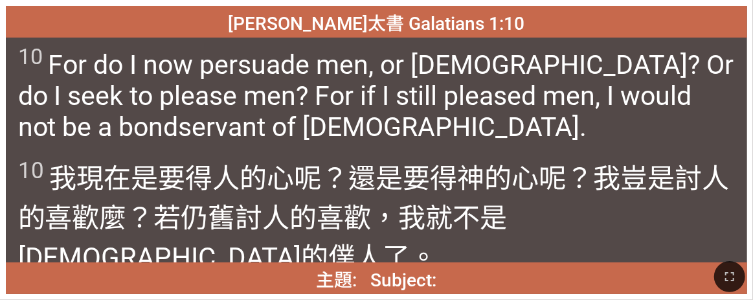
click at [266, 27] on div "加拉太書 Galatians 1:10" at bounding box center [377, 22] width 742 height 32
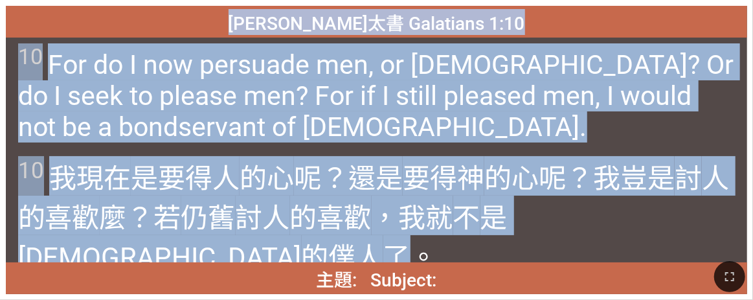
drag, startPoint x: 666, startPoint y: 225, endPoint x: 282, endPoint y: 23, distance: 434.3
click at [282, 23] on div "加拉太書 Galatians 1:10 加拉太書 Galatians 1:10 10 For do I now persuade men, or God? O…" at bounding box center [377, 150] width 742 height 288
copy div "加拉太書 Galatians 1:10 加拉太書 Galatians 1:10 10 For do I now persuade men, or God? O…"
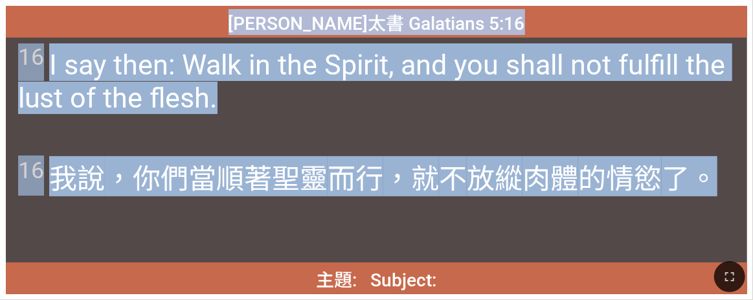
drag, startPoint x: 707, startPoint y: 185, endPoint x: 278, endPoint y: 28, distance: 455.9
click at [278, 28] on div "加拉太書 Galatians 5:16 加拉太書 Galatians 5:16 16 I say then: Walk in the Spirit, and …" at bounding box center [377, 150] width 742 height 288
copy div "加拉太書 Galatians 5:16 加拉太書 Galatians 5:16 16 I say then: Walk in the Spirit, and …"
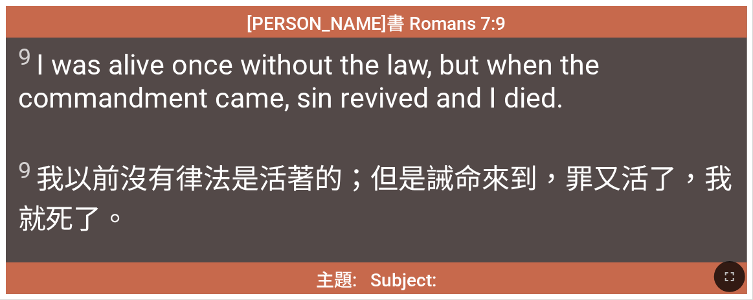
click at [289, 21] on div "羅馬書 Romans 7:9" at bounding box center [377, 22] width 742 height 32
click at [319, 21] on span "羅馬書 Romans 7:9" at bounding box center [376, 22] width 259 height 26
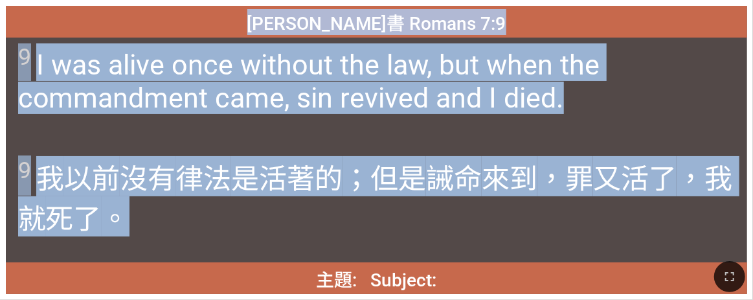
drag, startPoint x: 301, startPoint y: 17, endPoint x: 279, endPoint y: 209, distance: 193.0
click at [279, 209] on div "羅馬書 Romans 7:9 羅馬書 Romans 7:9 9 I was alive once without the law, but when the …" at bounding box center [377, 150] width 742 height 288
copy div "羅馬書 Romans 7:9 羅馬書 Romans 7:9 9 I was alive once without the law, but when the …"
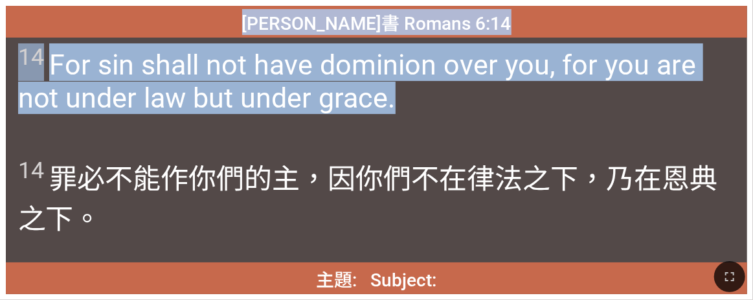
click at [345, 12] on div "羅馬書 Romans 6:14" at bounding box center [377, 22] width 742 height 32
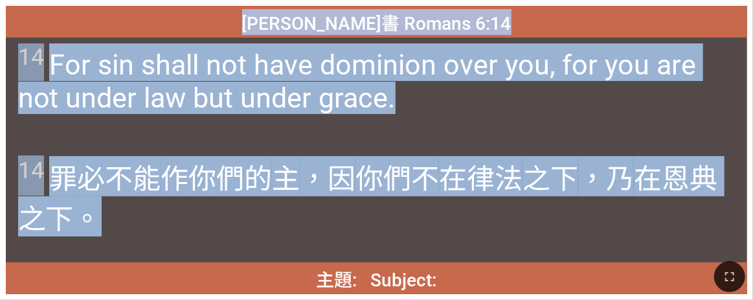
drag, startPoint x: 102, startPoint y: 223, endPoint x: 177, endPoint y: 30, distance: 206.9
click at [177, 30] on div "羅馬書 Romans 6:14 羅馬書 Romans 6:14 14 For sin shall not have dominion over you, fo…" at bounding box center [377, 150] width 742 height 288
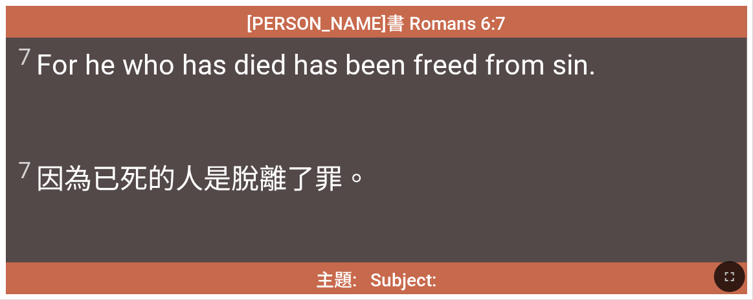
click at [234, 23] on div "羅馬書 Romans 6:7" at bounding box center [377, 22] width 742 height 32
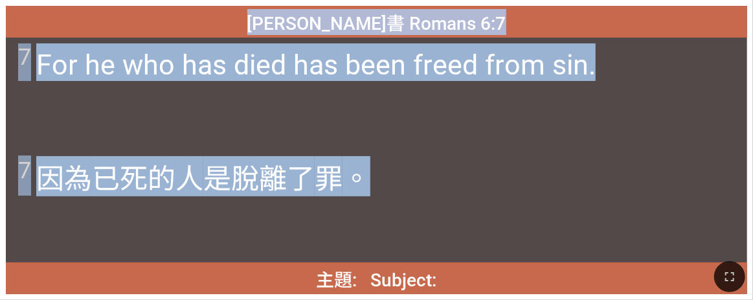
drag, startPoint x: 299, startPoint y: 22, endPoint x: 374, endPoint y: 185, distance: 179.7
click at [345, 185] on div "羅馬書 Romans 6:7 羅馬書 Romans 6:7 7 For he who has died has been freed from sin. 7 …" at bounding box center [377, 150] width 742 height 288
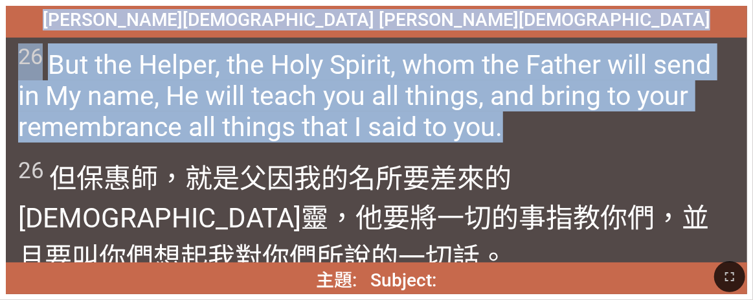
click at [247, 47] on span "26 But the Helper, the Holy Spirit, whom the Father will send in My name, He wi…" at bounding box center [377, 92] width 718 height 99
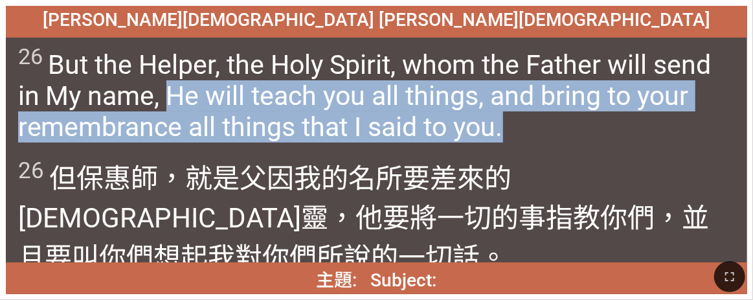
drag, startPoint x: 172, startPoint y: 98, endPoint x: 503, endPoint y: 120, distance: 331.6
click at [345, 120] on span "26 But the Helper, the Holy Spirit, whom the Father will send in My name, He wi…" at bounding box center [377, 92] width 718 height 99
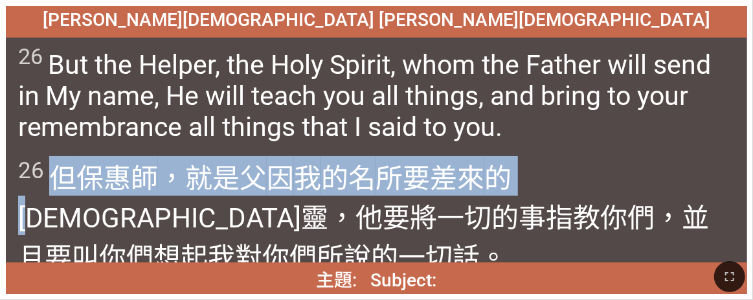
drag, startPoint x: 51, startPoint y: 176, endPoint x: 552, endPoint y: 183, distance: 500.7
click at [345, 183] on span "26 但 保惠師 ，就是父 因 我 的名 所要差來 的聖 靈 ，他 要將一切 的事指教 你們 ，並且 要叫你們 想起 我對你們 所 說 的一切 話。" at bounding box center [377, 215] width 718 height 119
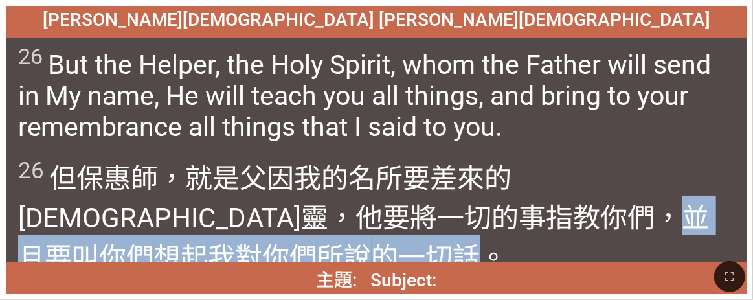
drag, startPoint x: 198, startPoint y: 215, endPoint x: 711, endPoint y: 214, distance: 512.9
click at [345, 214] on wg5209 "，並且 要叫你們 想起 我對你們 所 說 的一切 話。" at bounding box center [364, 237] width 692 height 71
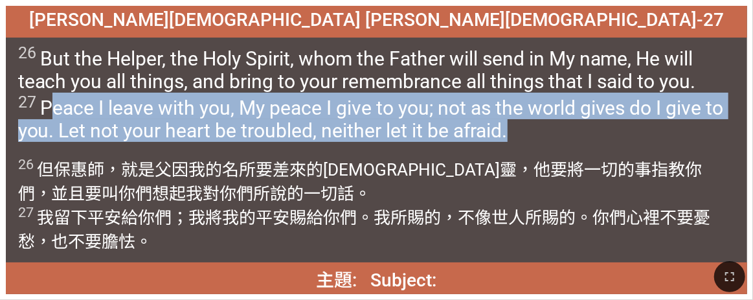
drag, startPoint x: 49, startPoint y: 111, endPoint x: 548, endPoint y: 124, distance: 498.8
click at [345, 124] on span "26 But the Helper, the Holy Spirit, whom the Father will send in My name, He wi…" at bounding box center [377, 92] width 718 height 98
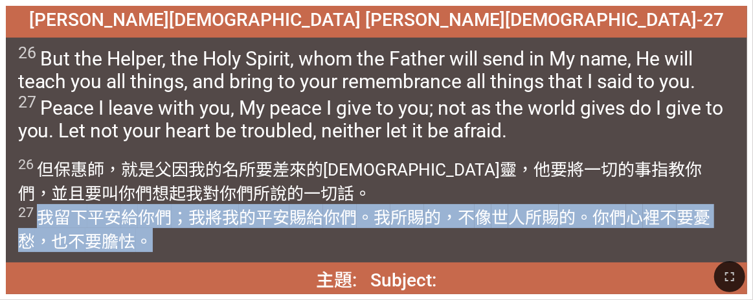
drag, startPoint x: 38, startPoint y: 215, endPoint x: 527, endPoint y: 234, distance: 490.0
click at [345, 234] on span "26 但 保惠師 ，就是父 因 我 的名 所要差來 的聖 靈 ，他 要將一切 的事指教 你們 ，並且 要叫你們 想起 我對你們 所 說 的一切 話。 27 我…" at bounding box center [377, 204] width 718 height 96
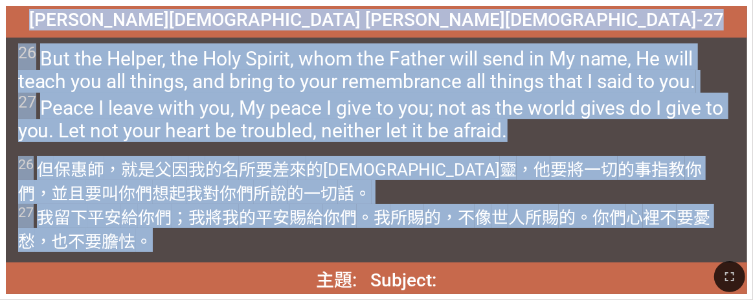
drag, startPoint x: 278, startPoint y: 21, endPoint x: 267, endPoint y: 231, distance: 210.2
click at [267, 231] on div "約翰福音 John 14:26-27 約翰福音 John 14:26-27 26 But the Helper, the Holy Spirit, whom …" at bounding box center [377, 150] width 742 height 288
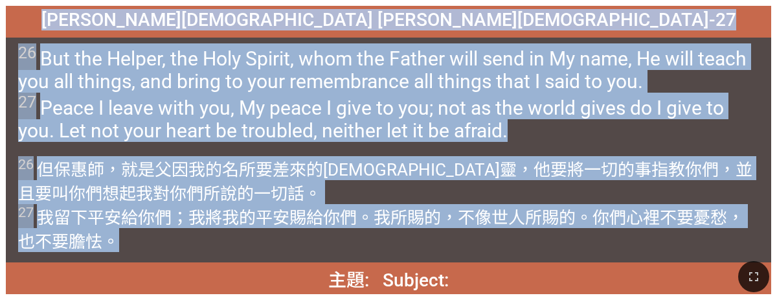
click at [345, 43] on div "26 But the Helper, the Holy Spirit, whom the Father will send in My name, He wi…" at bounding box center [389, 94] width 766 height 113
